Goal: Transaction & Acquisition: Purchase product/service

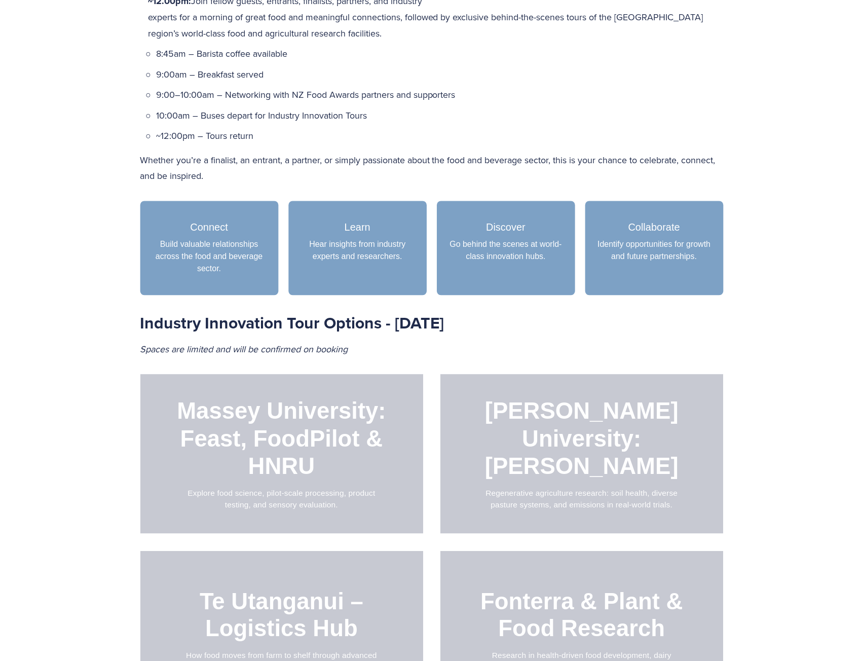
scroll to position [900, 0]
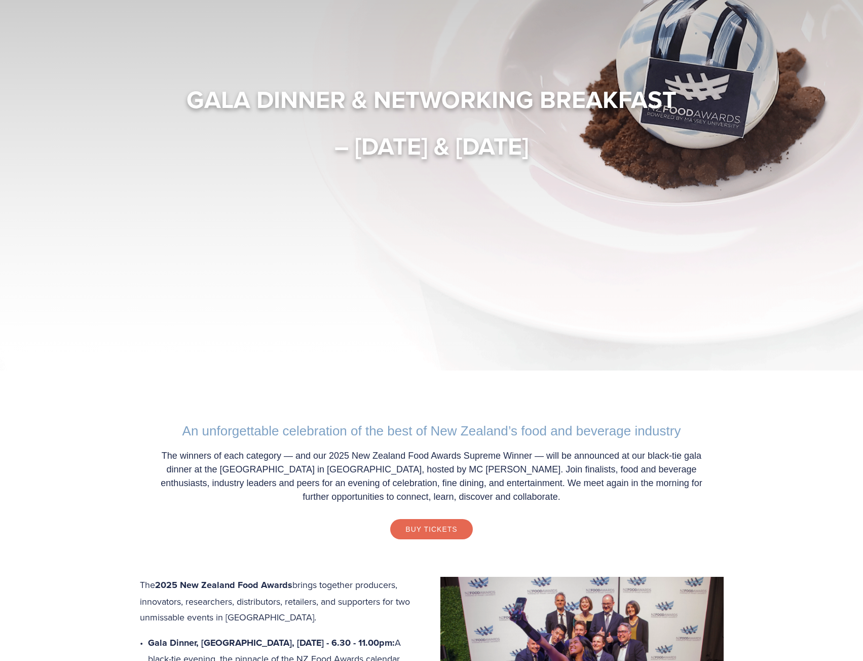
scroll to position [304, 0]
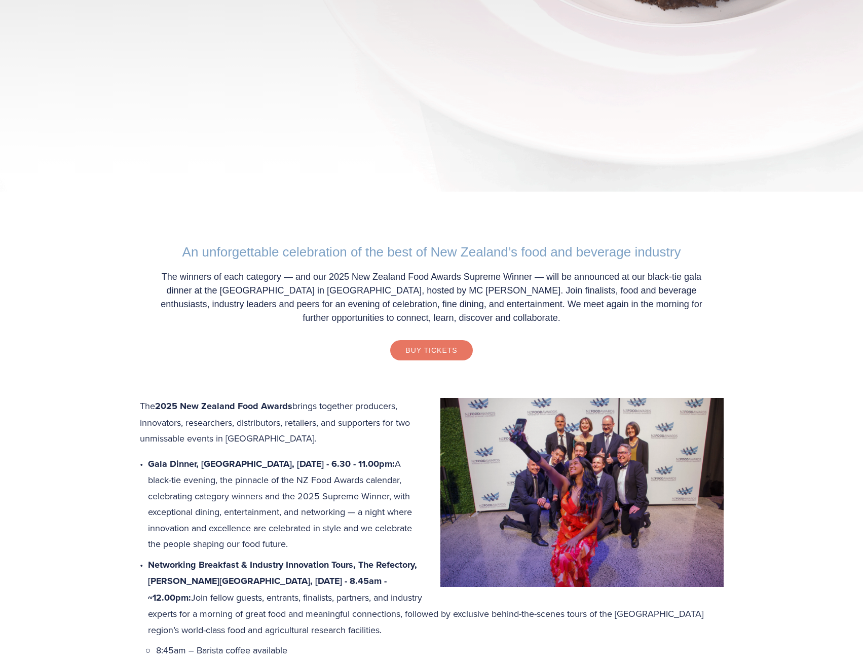
click at [436, 349] on link "Buy Tickets" at bounding box center [431, 350] width 82 height 20
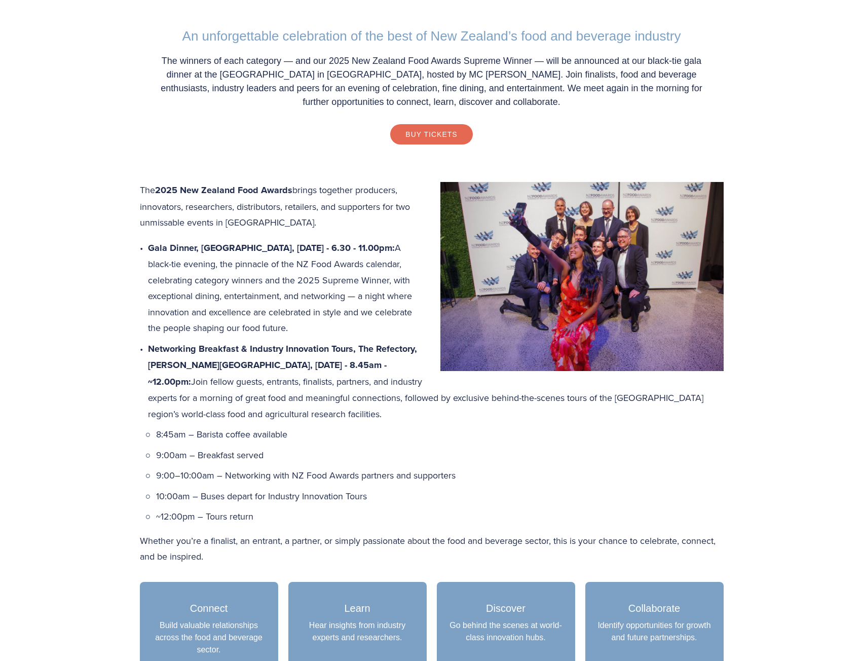
scroll to position [0, 0]
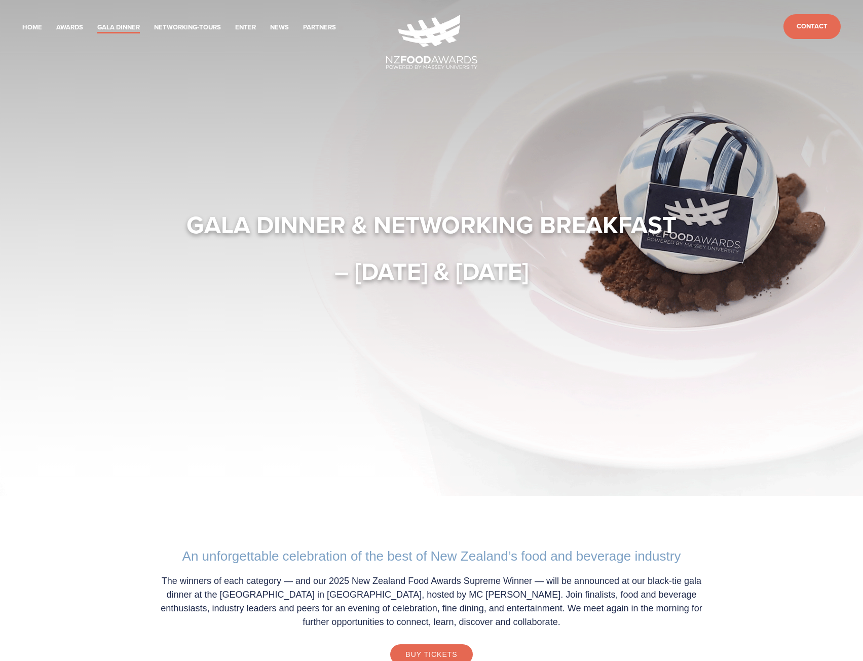
drag, startPoint x: 780, startPoint y: 546, endPoint x: 785, endPoint y: 184, distance: 361.8
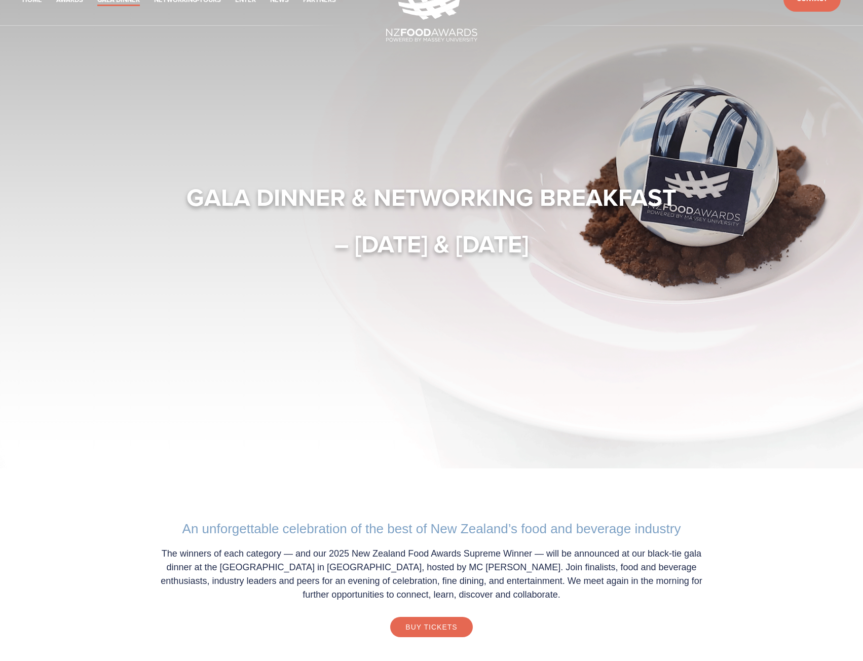
scroll to position [51, 0]
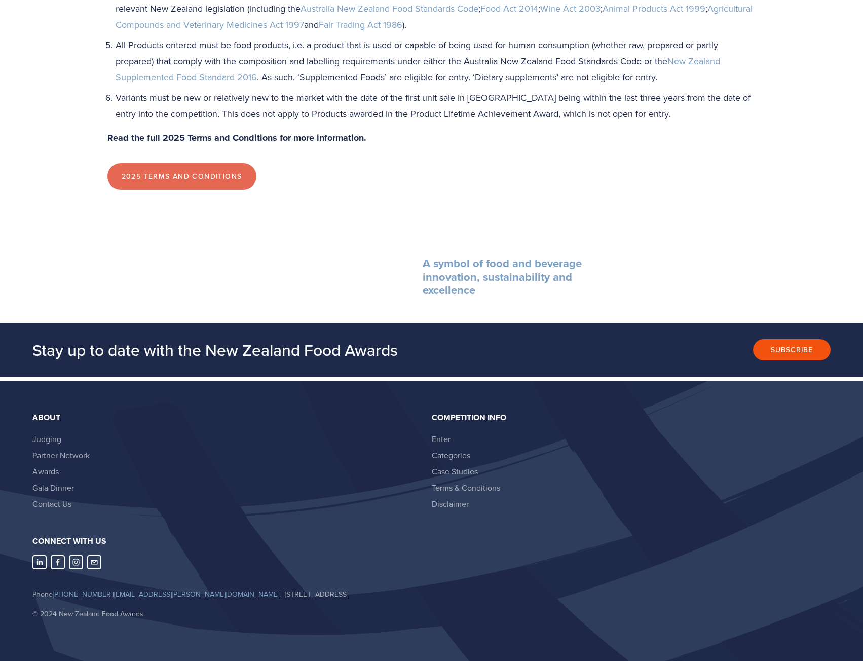
drag, startPoint x: 788, startPoint y: 404, endPoint x: 788, endPoint y: 496, distance: 91.7
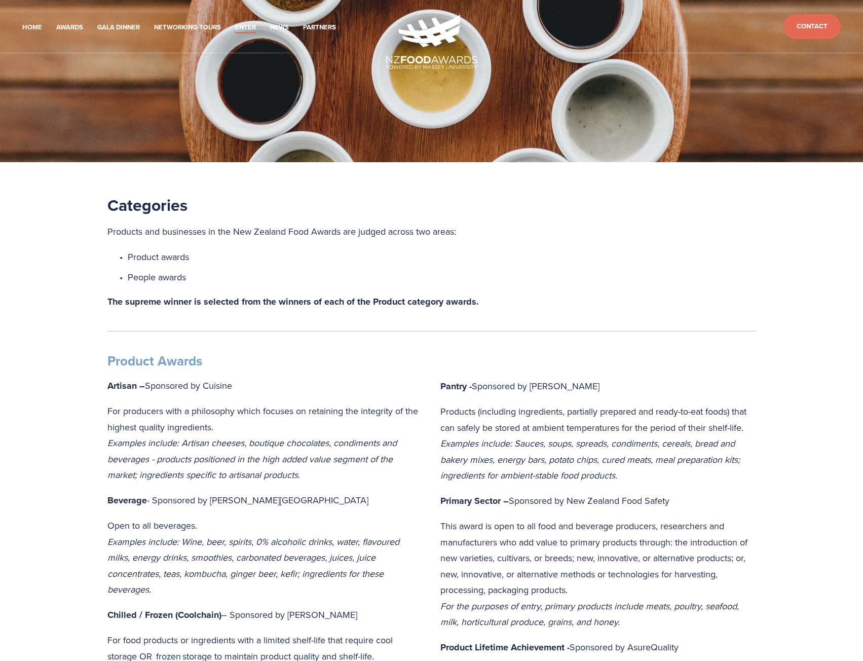
drag, startPoint x: 621, startPoint y: 380, endPoint x: 590, endPoint y: 122, distance: 259.7
click at [123, 27] on link "Gala Dinner" at bounding box center [118, 28] width 43 height 12
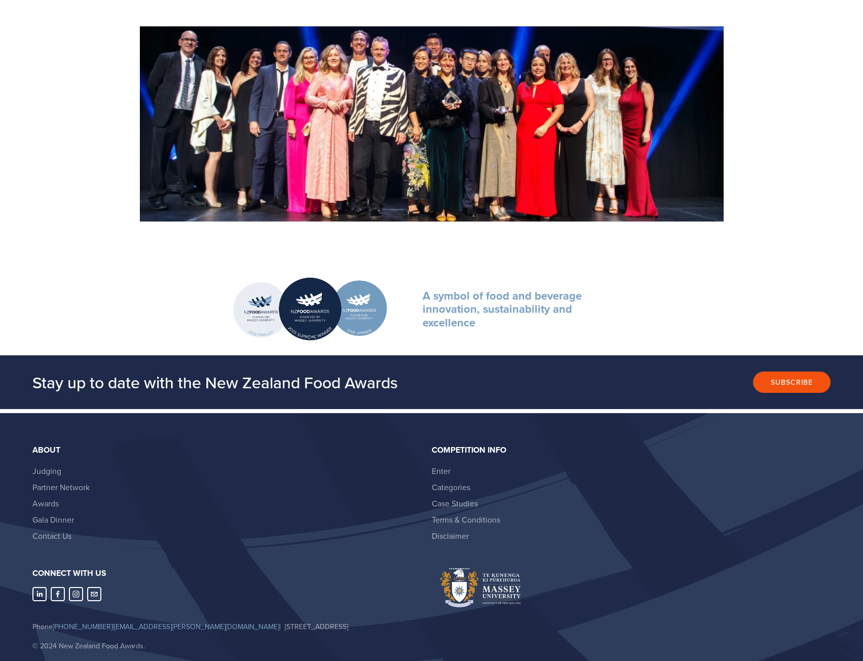
scroll to position [1914, 0]
